Goal: Use online tool/utility: Utilize a website feature to perform a specific function

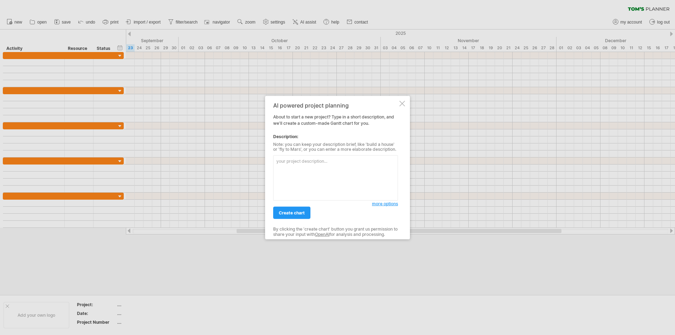
click at [296, 162] on textarea at bounding box center [335, 177] width 125 height 45
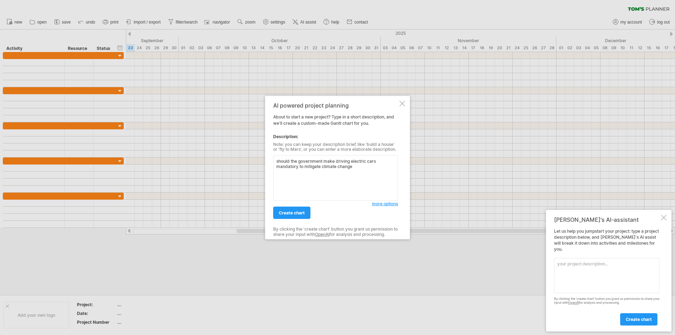
click at [321, 167] on textarea "should the government make driving electric cars mandatory to mitigate climate …" at bounding box center [335, 177] width 125 height 45
click at [357, 166] on textarea "should the government make driving electric cars mandatory to rectify climate c…" at bounding box center [335, 177] width 125 height 45
type textarea "should the government make driving electric cars mandatory to rectify climate c…"
click at [297, 209] on link "create chart" at bounding box center [291, 213] width 37 height 12
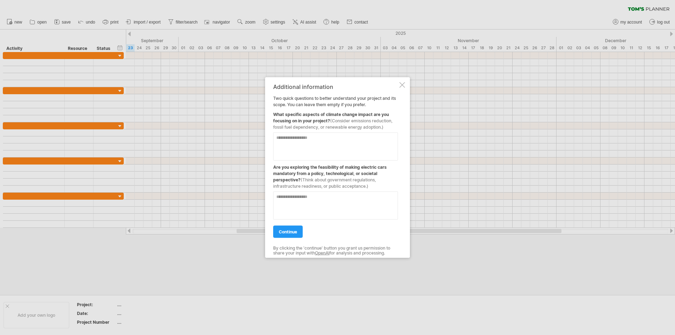
click at [297, 153] on textarea at bounding box center [335, 146] width 125 height 28
type textarea "**********"
click at [303, 205] on textarea at bounding box center [335, 205] width 125 height 28
type textarea "***"
click at [290, 229] on link "continue" at bounding box center [288, 231] width 30 height 12
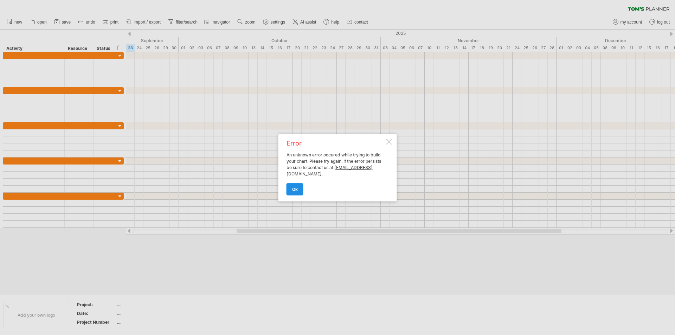
click at [296, 188] on span "ok" at bounding box center [295, 189] width 6 height 5
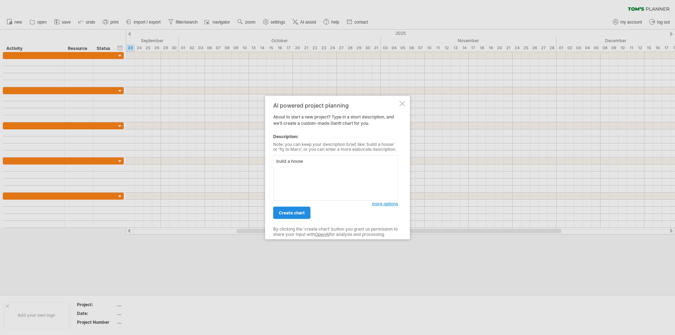
type textarea "build a house"
click at [291, 214] on span "create chart" at bounding box center [292, 212] width 26 height 5
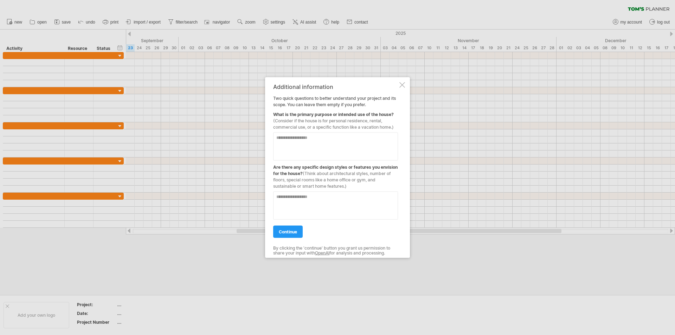
click at [301, 137] on textarea at bounding box center [335, 146] width 125 height 28
type textarea "**********"
click at [295, 196] on textarea at bounding box center [335, 205] width 125 height 28
type textarea "**********"
click at [290, 232] on span "continue" at bounding box center [288, 231] width 18 height 5
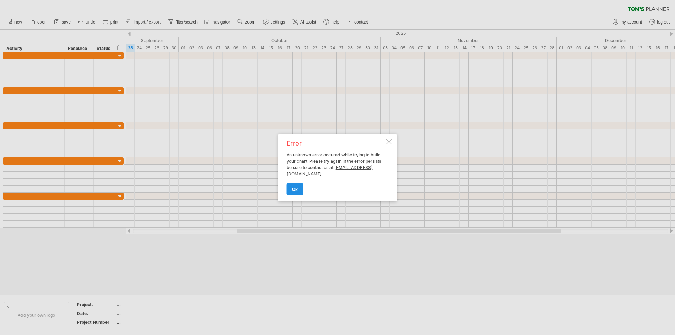
click at [293, 188] on span "ok" at bounding box center [295, 189] width 6 height 5
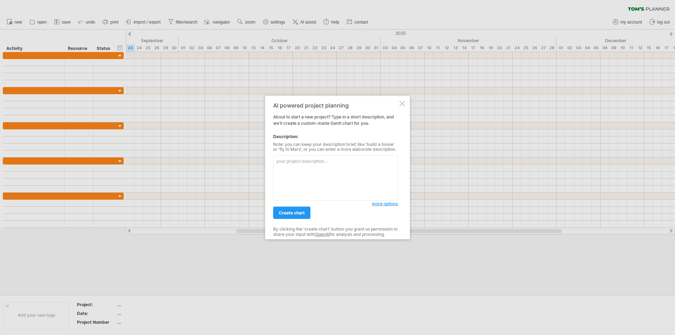
click at [402, 104] on div at bounding box center [402, 104] width 6 height 6
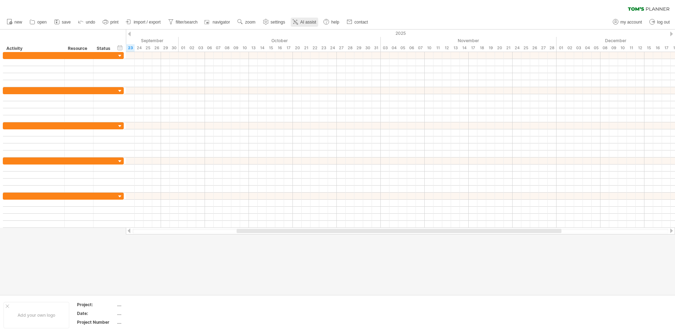
click at [302, 20] on span "AI assist" at bounding box center [308, 22] width 16 height 5
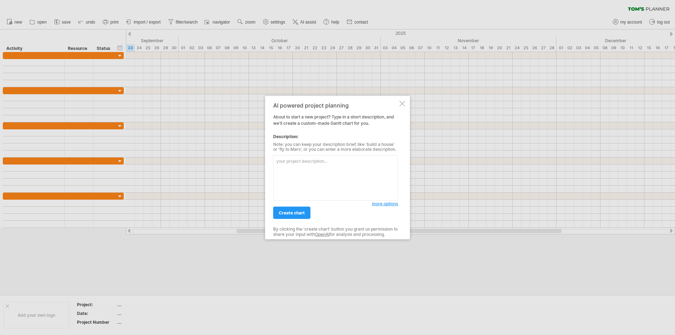
click at [313, 167] on textarea at bounding box center [335, 177] width 125 height 45
drag, startPoint x: 356, startPoint y: 164, endPoint x: 350, endPoint y: 163, distance: 6.4
click at [343, 168] on textarea "Create me an EPQ Project with the title, "Should the government" at bounding box center [335, 177] width 125 height 45
click at [314, 168] on textarea "Create me an EPQ Project with the title, "Should the government make driving" at bounding box center [335, 177] width 125 height 45
click at [337, 167] on textarea "Create me an EPQ Project with the title, "Should the government institute drivi…" at bounding box center [335, 177] width 125 height 45
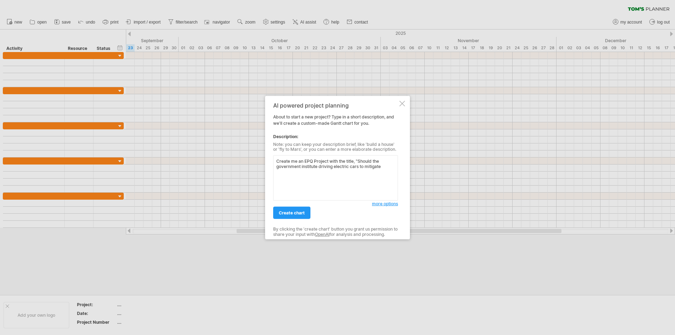
click at [359, 169] on textarea "Create me an EPQ Project with the title, "Should the government institute drivi…" at bounding box center [335, 177] width 125 height 45
click at [320, 178] on textarea "Create me an EPQ Project with the title, "Should the government institute drivi…" at bounding box center [335, 177] width 125 height 45
click at [360, 178] on textarea "Create me an EPQ Project with the title, "Should the government institute drivi…" at bounding box center [335, 177] width 125 height 45
type textarea "Create me an EPQ Project with the title, "Should the government institute drivi…"
click at [306, 212] on link "create chart" at bounding box center [291, 213] width 37 height 12
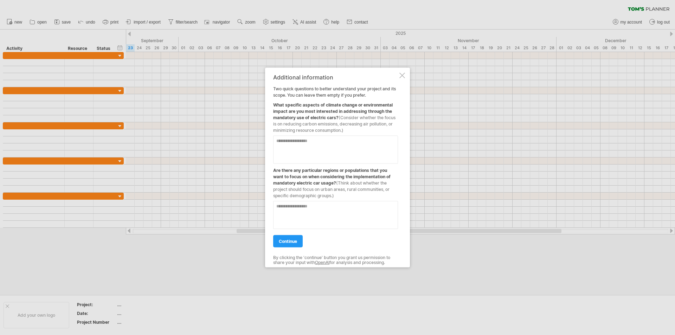
click at [320, 146] on textarea at bounding box center [335, 149] width 125 height 28
click at [308, 149] on textarea at bounding box center [335, 149] width 125 height 28
click at [316, 207] on textarea at bounding box center [335, 215] width 125 height 28
click at [328, 153] on textarea "**********" at bounding box center [335, 149] width 125 height 28
type textarea "**********"
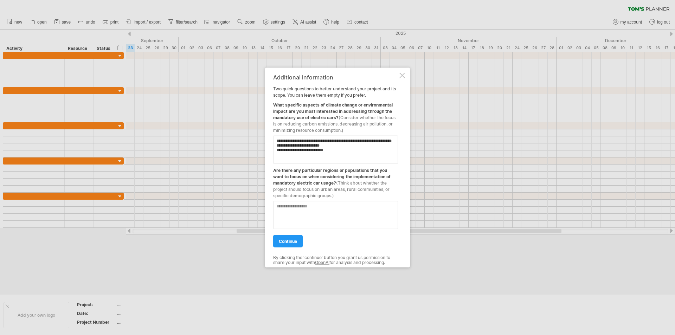
click at [319, 206] on textarea at bounding box center [335, 215] width 125 height 28
click at [301, 213] on textarea at bounding box center [335, 215] width 125 height 28
type textarea "**********"
click at [292, 242] on span "continue" at bounding box center [288, 240] width 18 height 5
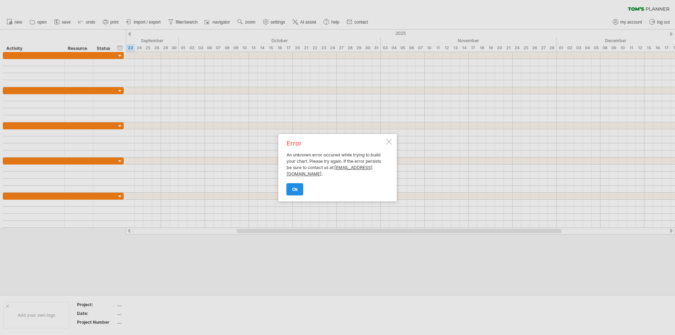
click at [300, 189] on link "ok" at bounding box center [295, 189] width 17 height 12
